Goal: Navigation & Orientation: Find specific page/section

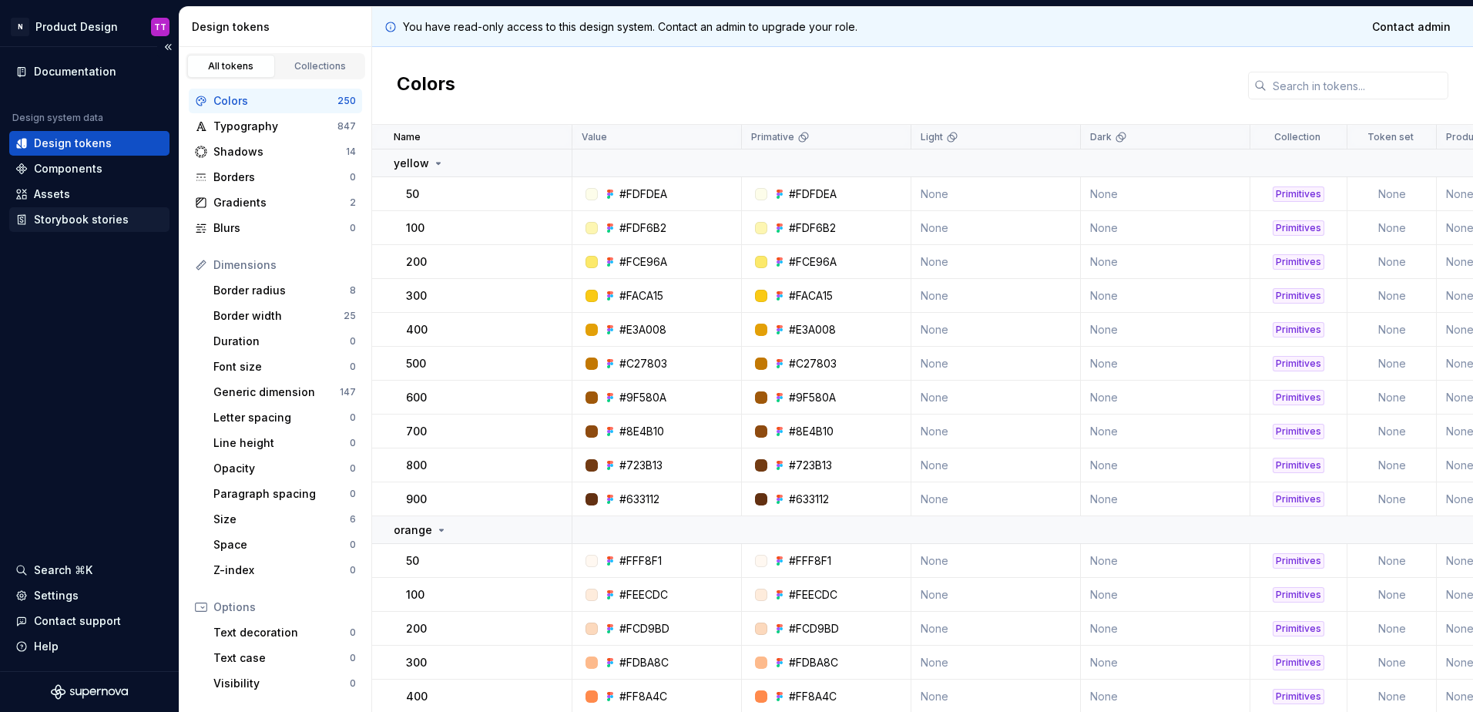
click at [130, 212] on div "Storybook stories" at bounding box center [89, 219] width 148 height 15
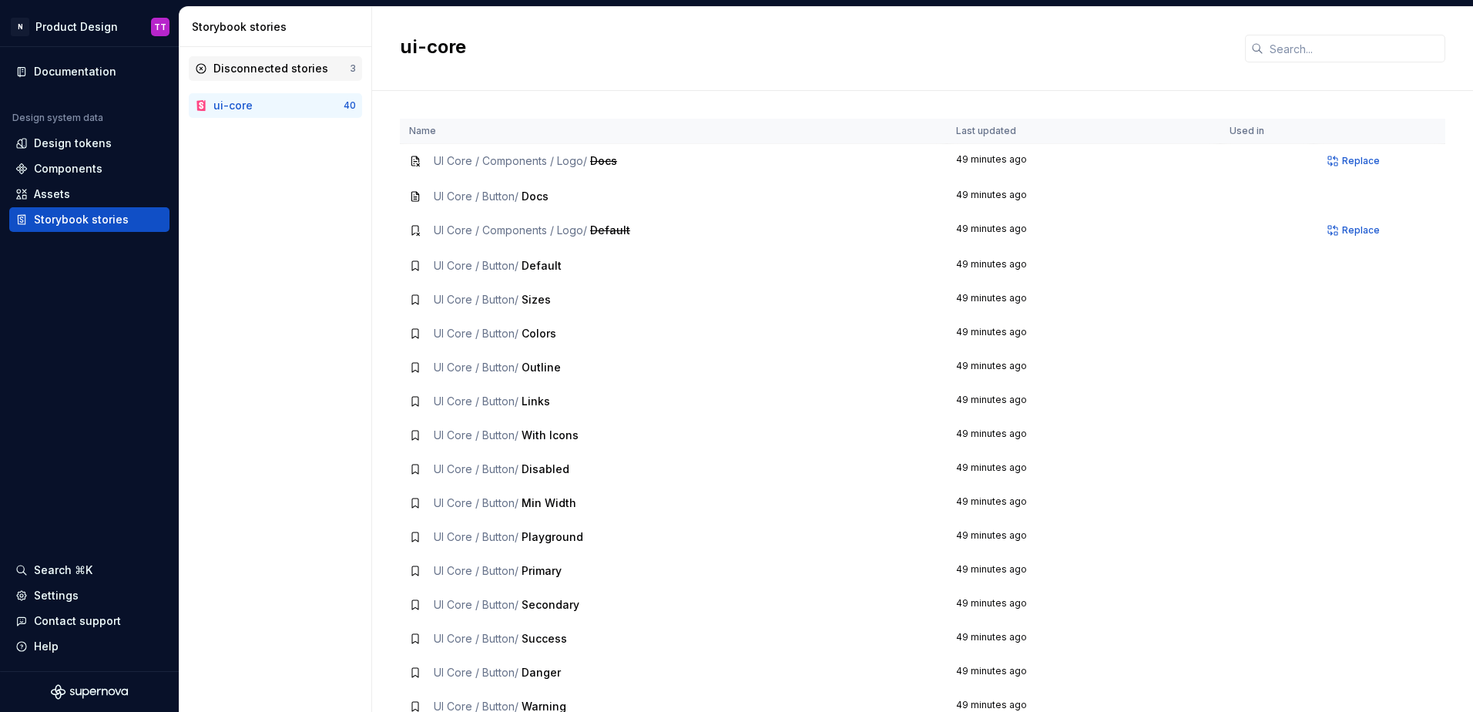
click at [254, 66] on div "Disconnected stories" at bounding box center [270, 68] width 115 height 15
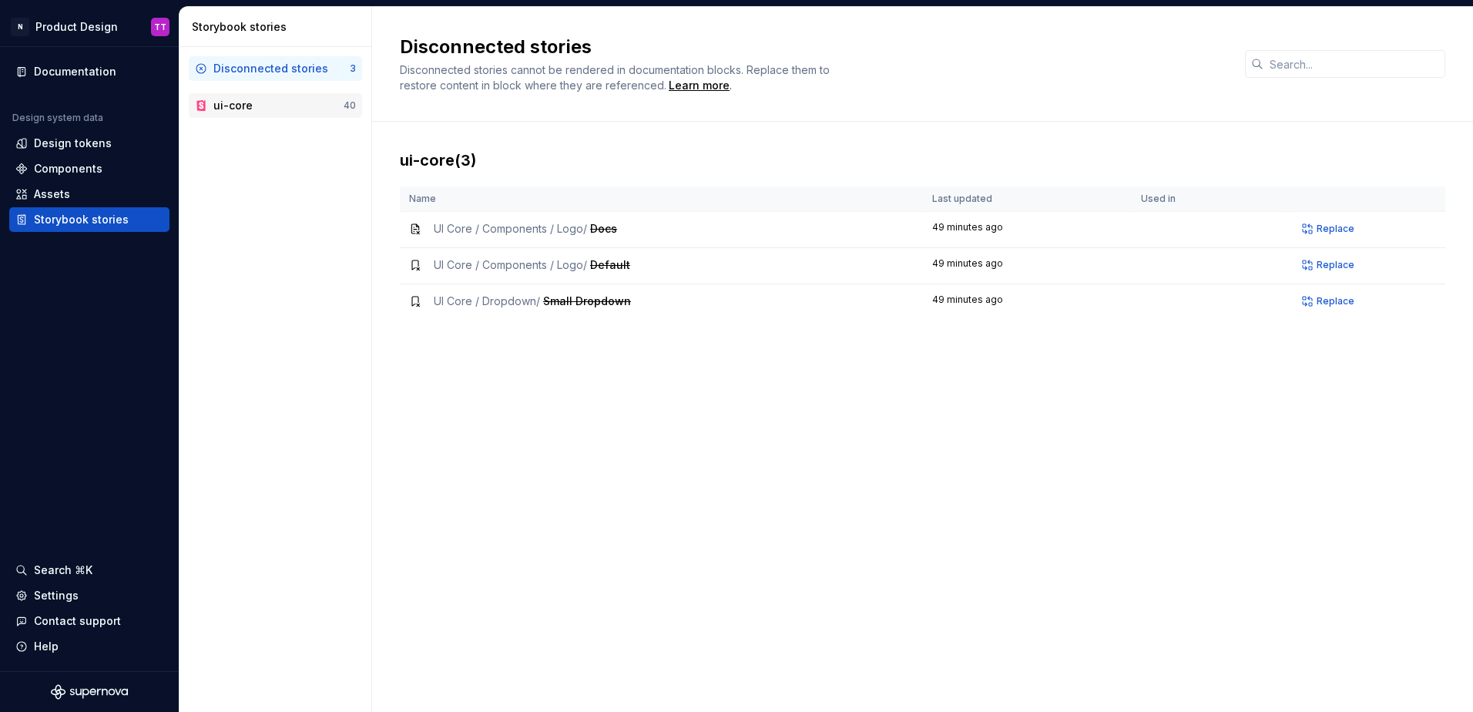
click at [255, 102] on div "ui-core" at bounding box center [278, 105] width 130 height 15
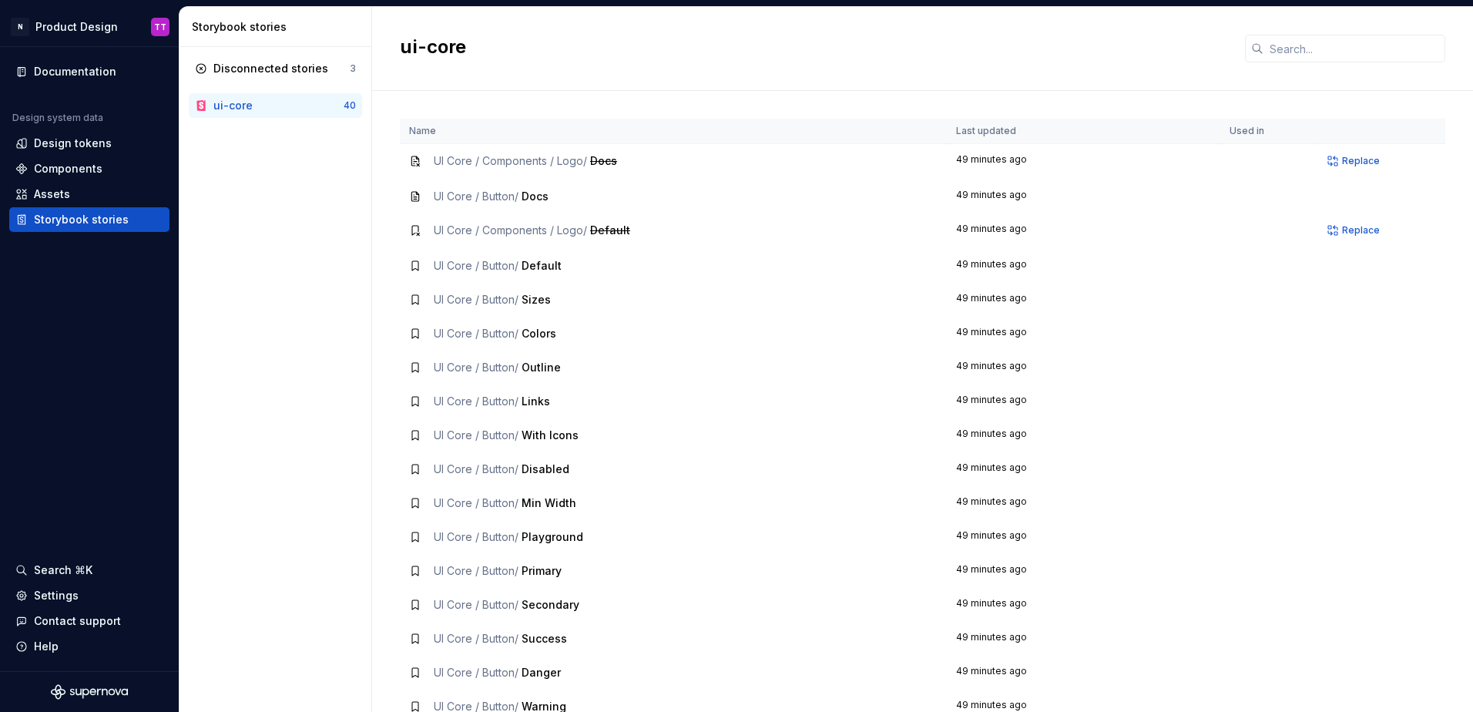
click at [539, 539] on span "Playground" at bounding box center [553, 536] width 62 height 13
click at [243, 77] on div "Disconnected stories 3" at bounding box center [275, 68] width 173 height 25
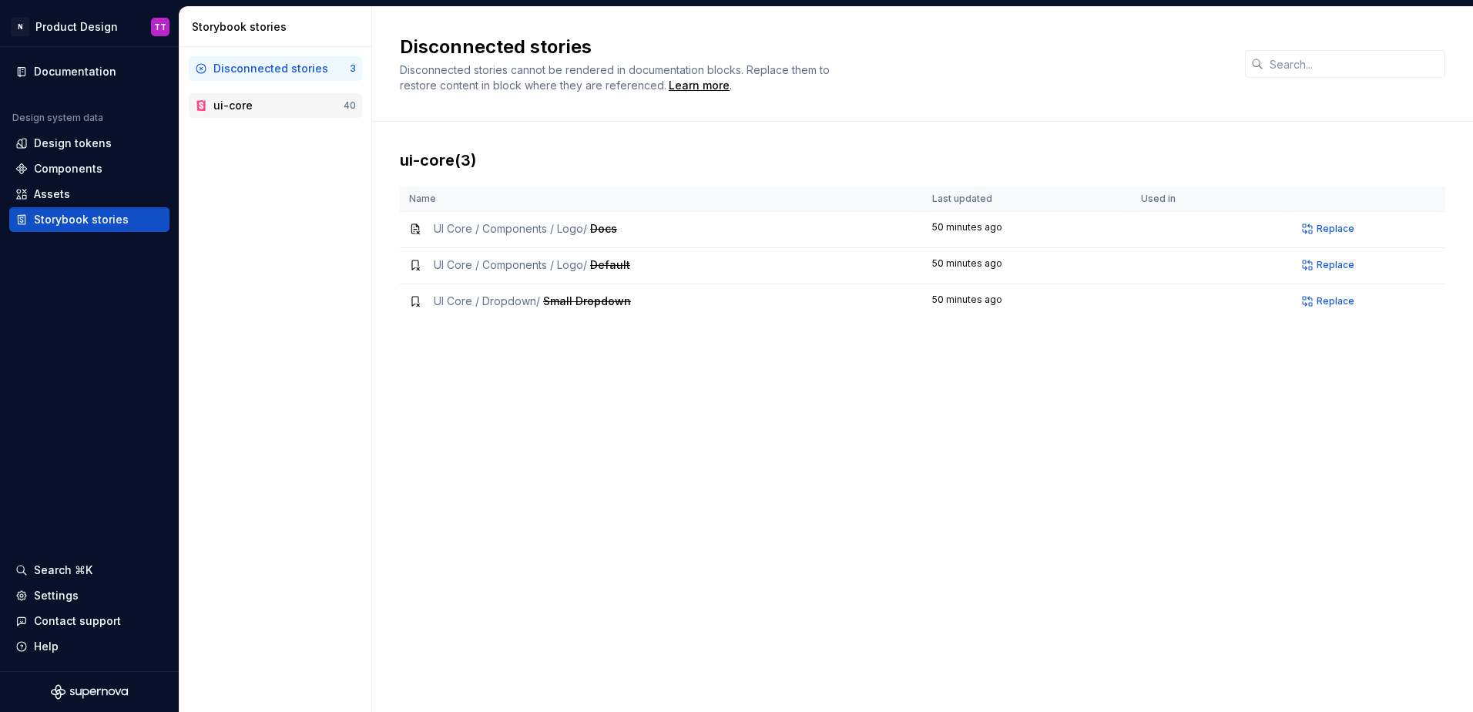
click at [260, 105] on div "ui-core" at bounding box center [278, 105] width 130 height 15
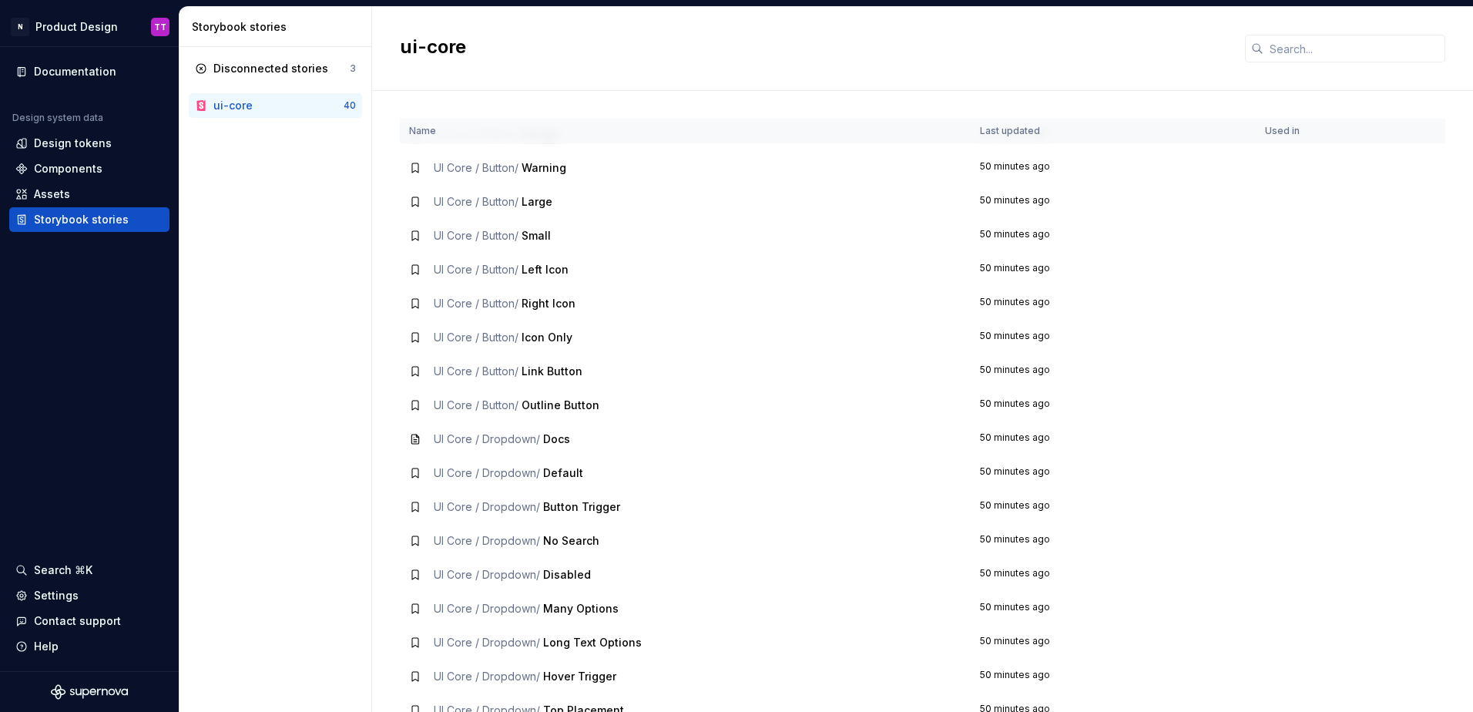
scroll to position [794, 0]
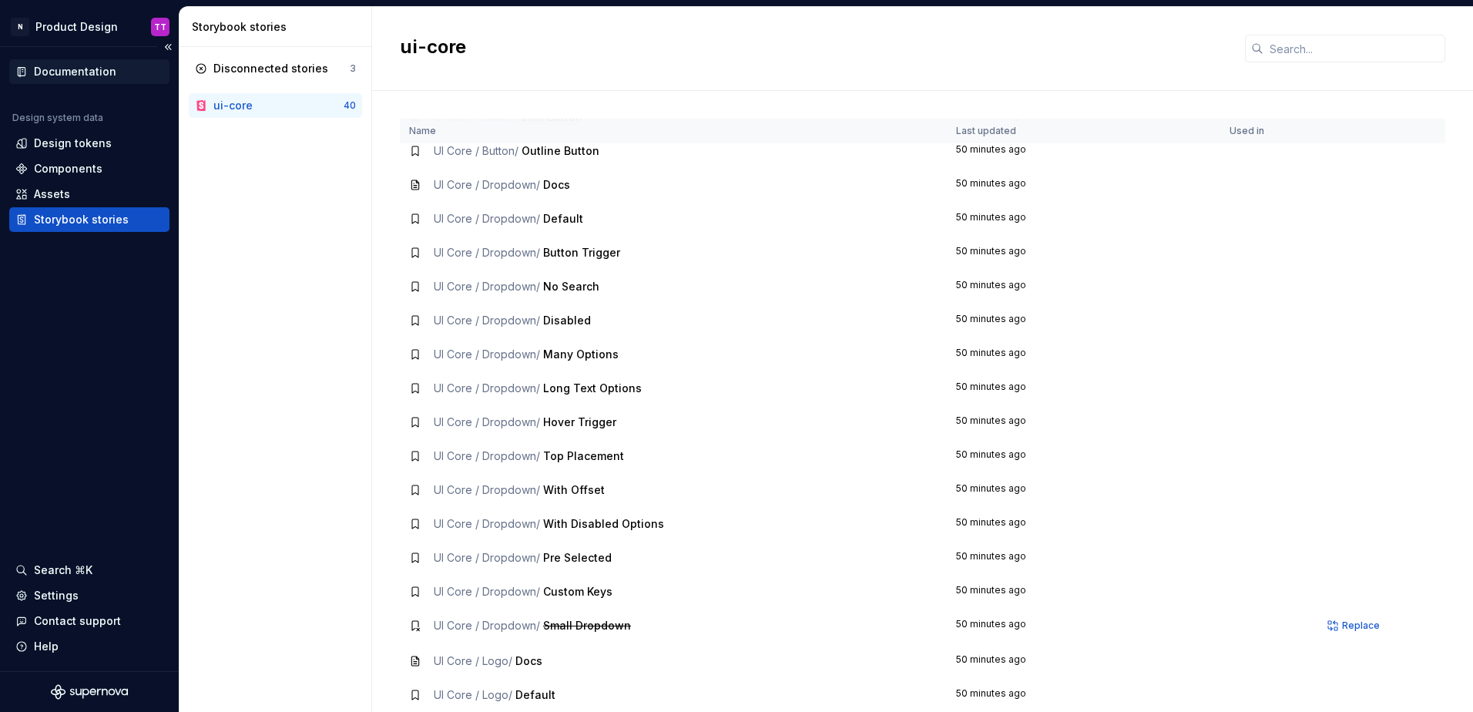
click at [110, 82] on div "Documentation" at bounding box center [89, 71] width 160 height 25
